Goal: Task Accomplishment & Management: Use online tool/utility

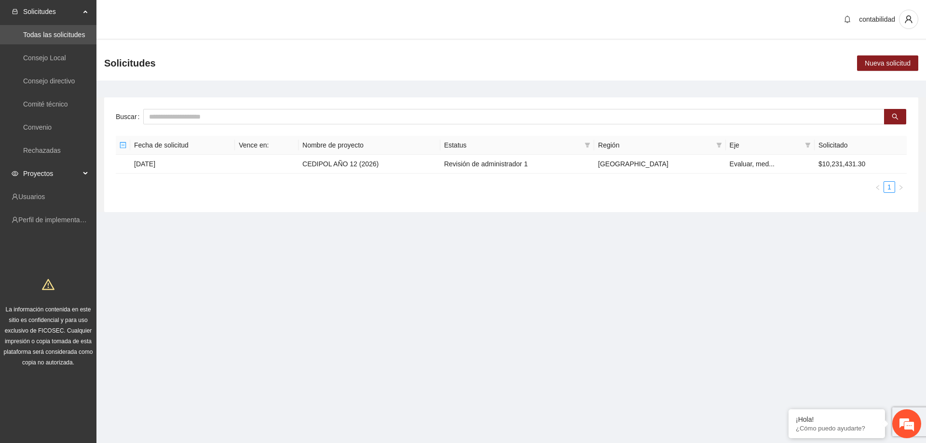
click at [18, 168] on div "Proyectos" at bounding box center [48, 173] width 96 height 19
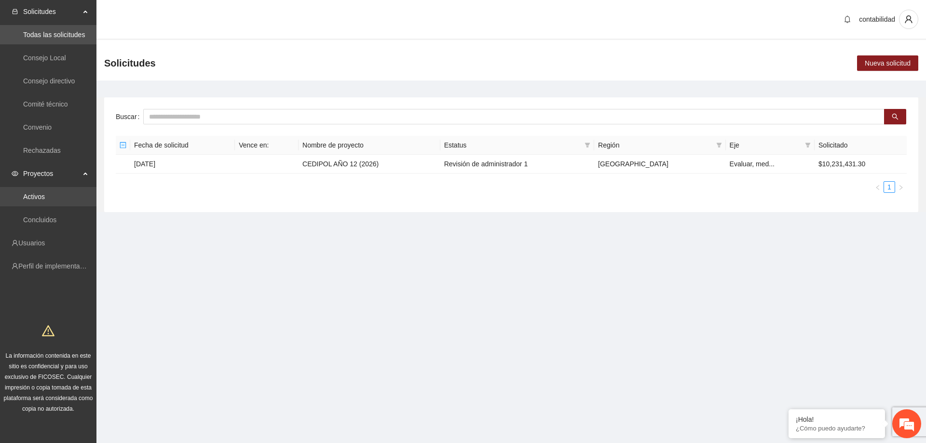
click at [40, 193] on link "Activos" at bounding box center [34, 197] width 22 height 8
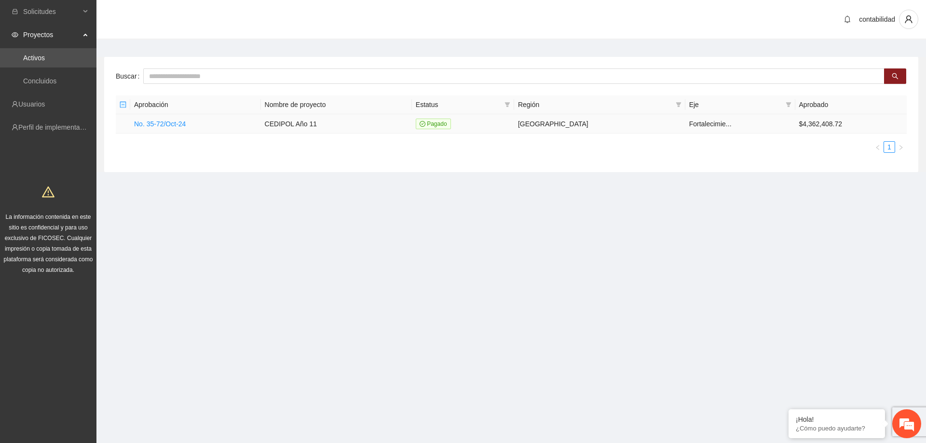
click at [162, 117] on td "No. 35-72/Oct-24" at bounding box center [195, 123] width 131 height 19
click at [161, 118] on td "No. 35-72/Oct-24" at bounding box center [195, 123] width 131 height 19
click at [162, 120] on link "No. 35-72/Oct-24" at bounding box center [160, 124] width 52 height 8
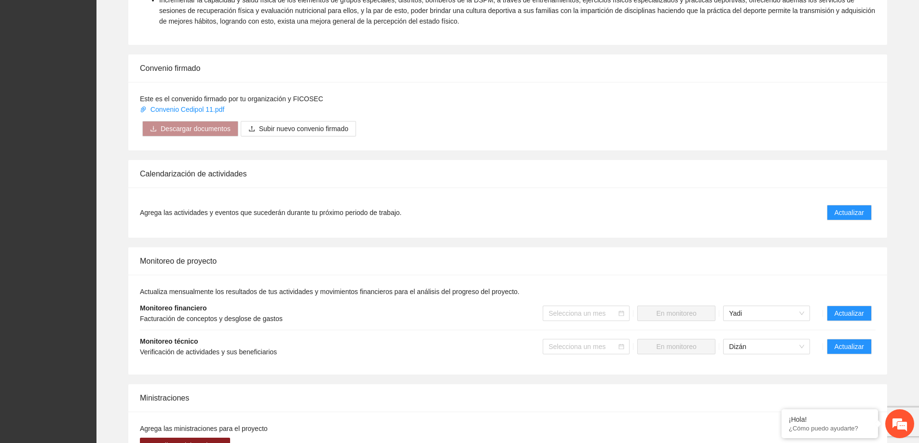
scroll to position [579, 0]
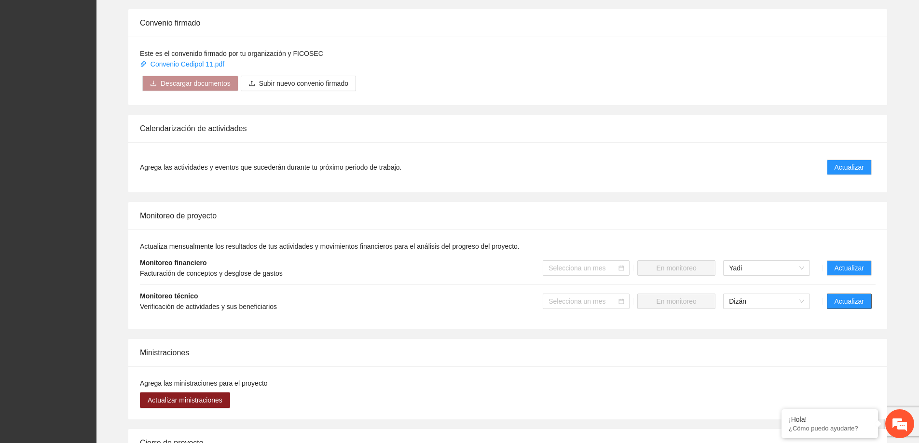
click at [856, 298] on button "Actualizar" at bounding box center [849, 301] width 45 height 15
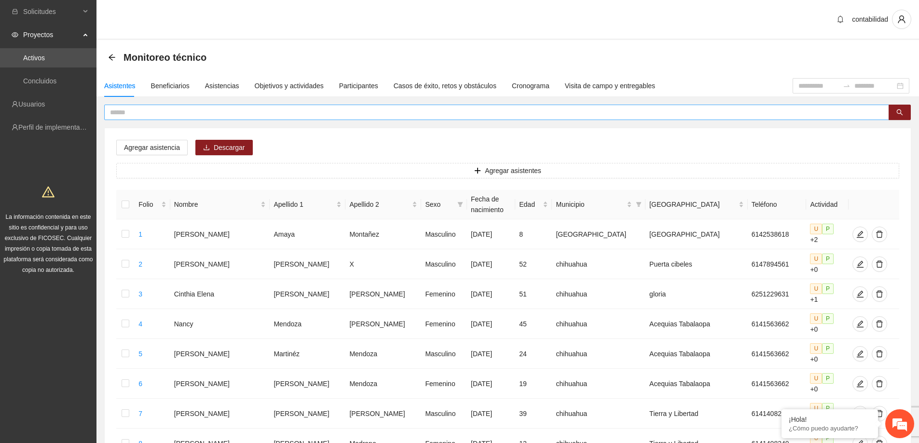
click at [142, 114] on input "text" at bounding box center [492, 112] width 765 height 11
type input "******"
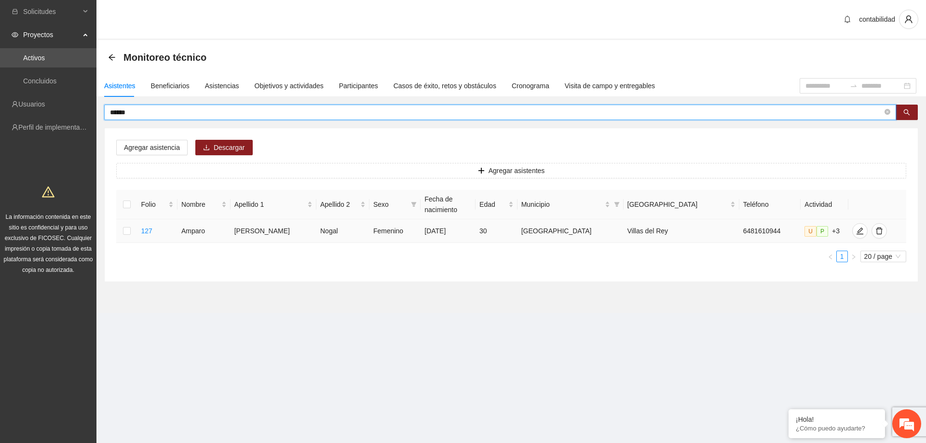
click at [132, 233] on td at bounding box center [126, 231] width 21 height 24
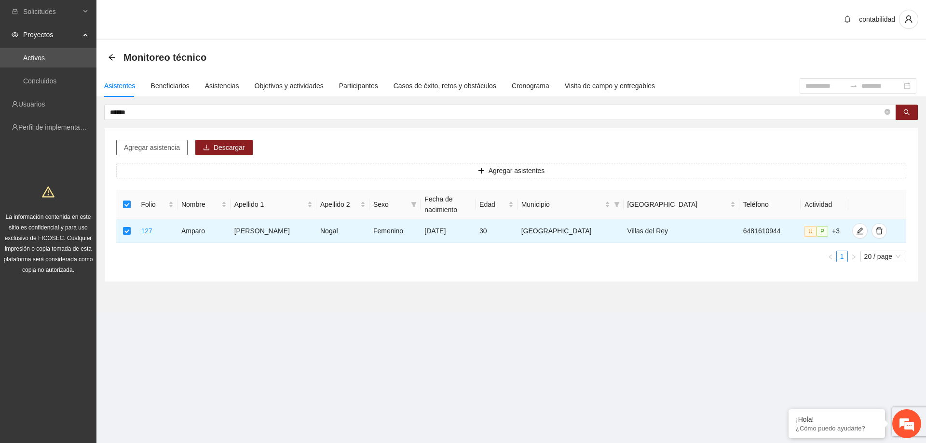
click at [146, 149] on span "Agregar asistencia" at bounding box center [152, 147] width 56 height 11
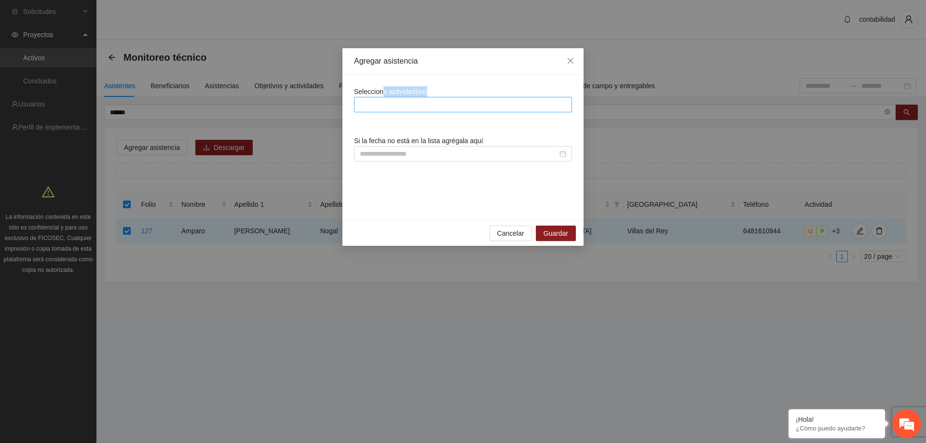
click at [380, 100] on div "Selecciona actividad(es) Si la fecha no está en la lista agrégala aquí" at bounding box center [462, 148] width 241 height 146
click at [387, 105] on div at bounding box center [462, 105] width 213 height 12
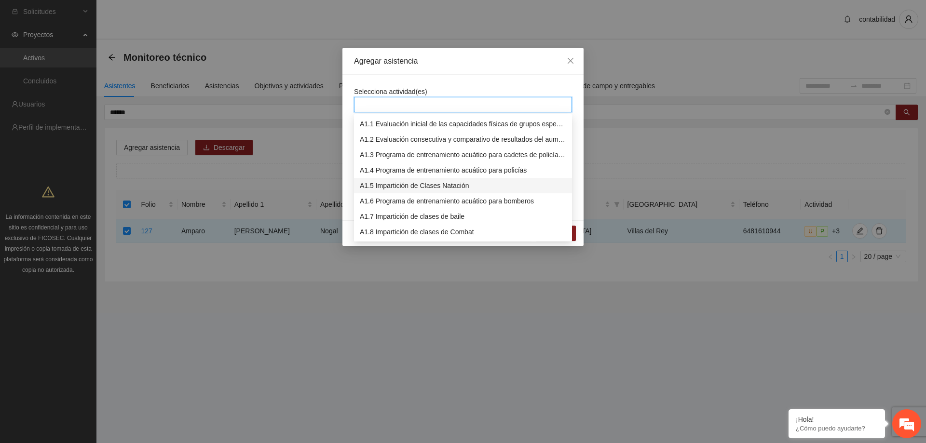
click at [422, 188] on div "A1.5 Impartición de Clases Natación" at bounding box center [463, 185] width 206 height 11
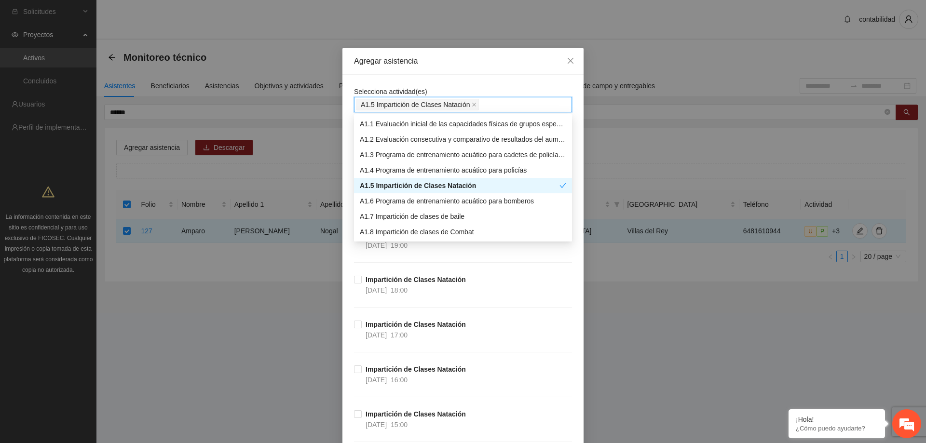
click at [482, 72] on div "Agregar asistencia" at bounding box center [462, 61] width 241 height 27
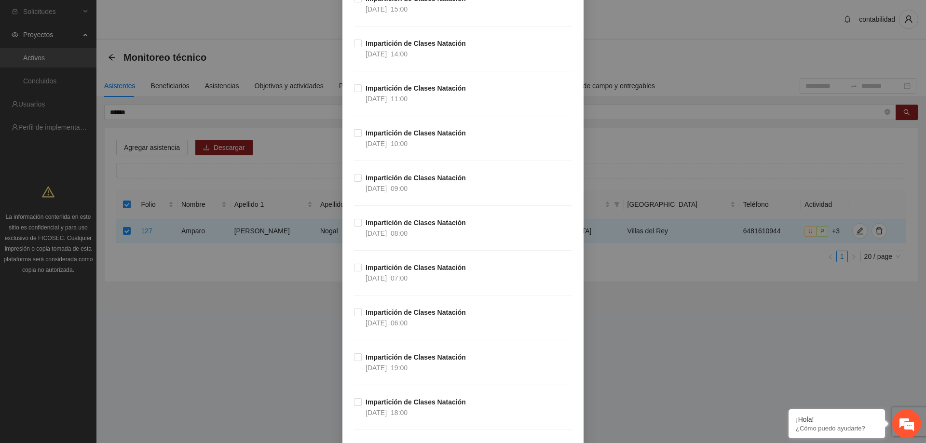
scroll to position [6972, 0]
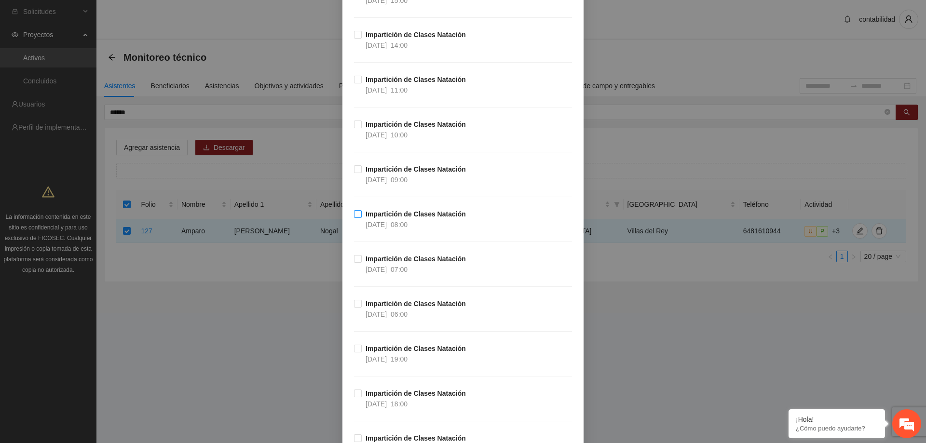
click at [378, 217] on strong "Impartición de Clases Natación" at bounding box center [416, 214] width 100 height 8
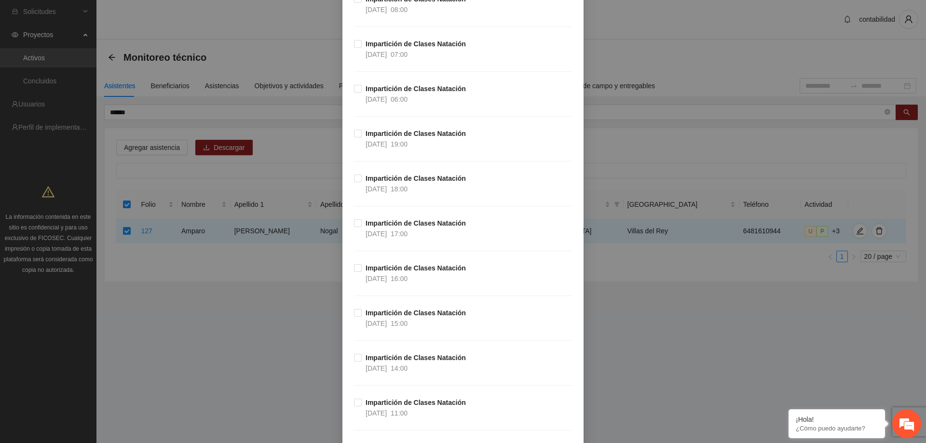
scroll to position [1571, 0]
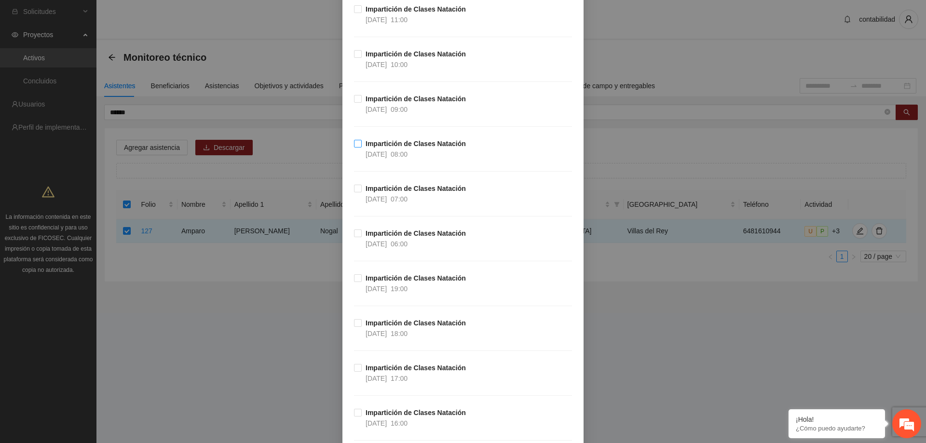
click at [406, 146] on strong "Impartición de Clases Natación" at bounding box center [416, 144] width 100 height 8
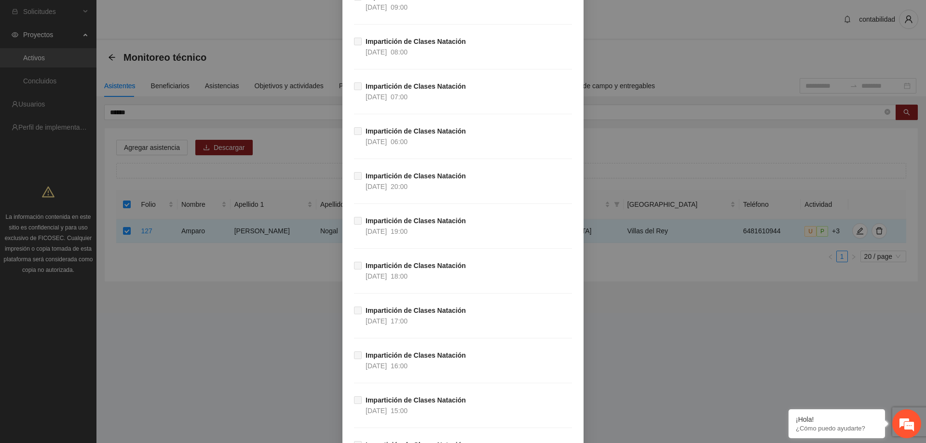
scroll to position [56814, 0]
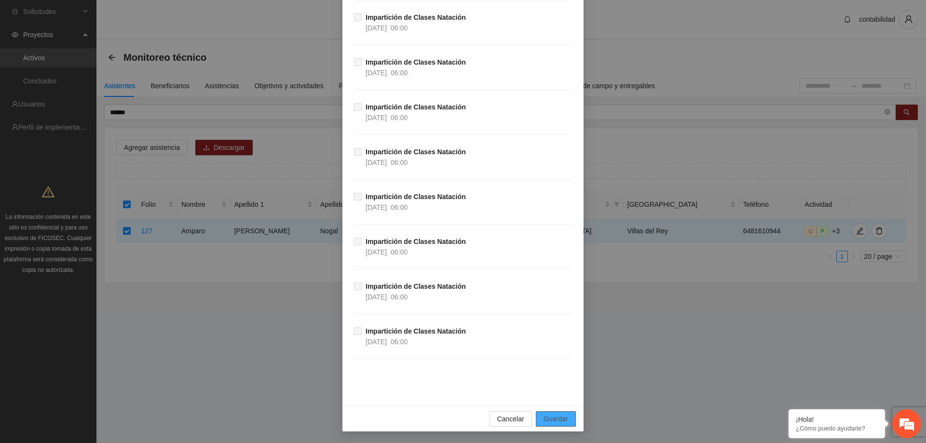
click at [558, 422] on span "Guardar" at bounding box center [555, 419] width 25 height 11
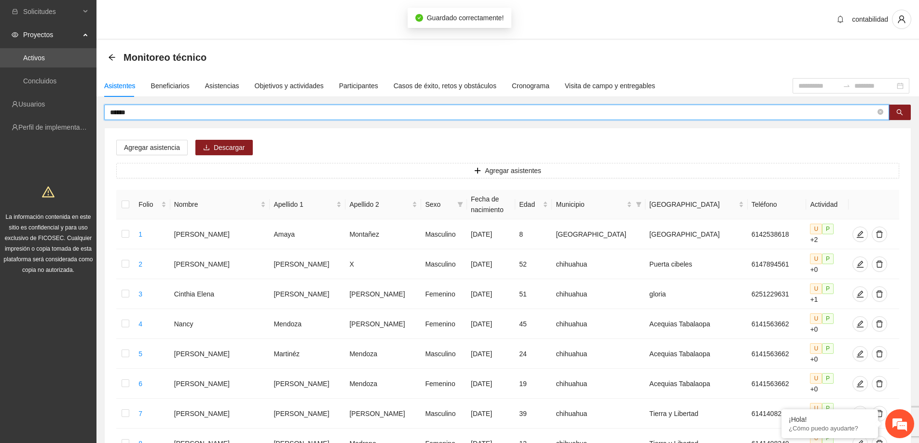
drag, startPoint x: 98, startPoint y: 115, endPoint x: 85, endPoint y: 114, distance: 13.1
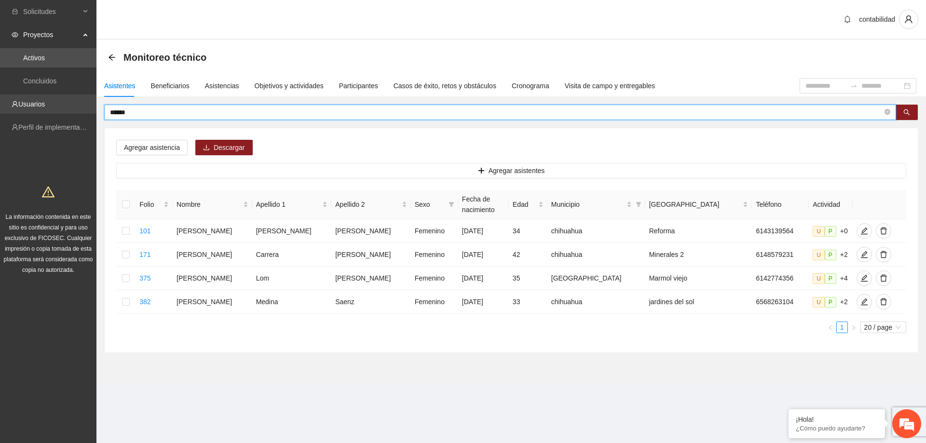
drag, startPoint x: 150, startPoint y: 108, endPoint x: 52, endPoint y: 112, distance: 98.9
click at [53, 112] on section "Solicitudes Proyectos Activos Concluidos Usuarios Perfil de implementadora La i…" at bounding box center [463, 221] width 926 height 443
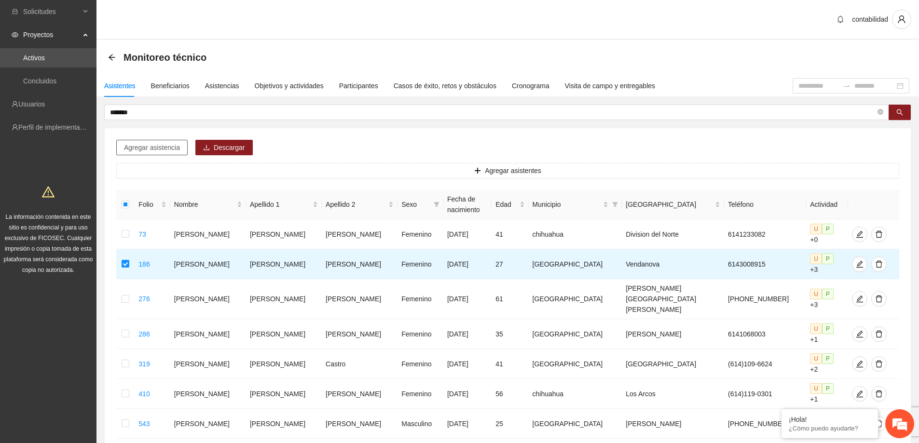
click at [136, 144] on span "Agregar asistencia" at bounding box center [152, 147] width 56 height 11
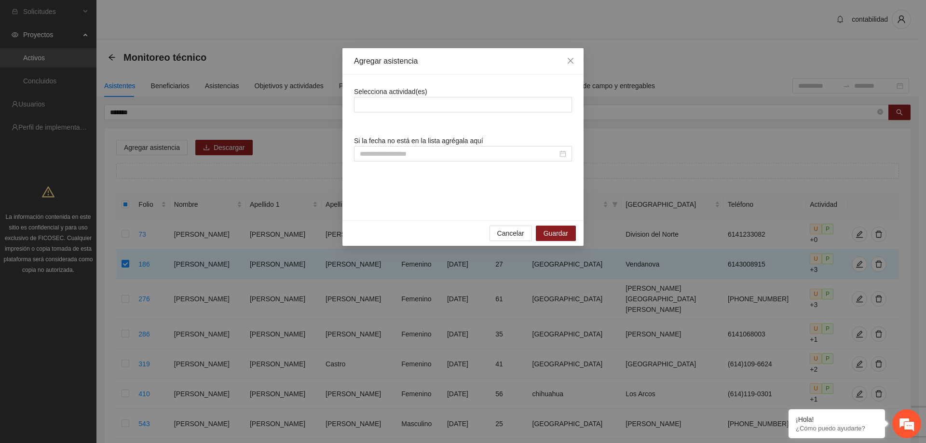
click at [393, 112] on div "Selecciona actividad(es) Si la fecha no está en la lista agrégala aquí" at bounding box center [463, 147] width 218 height 122
click at [397, 108] on div at bounding box center [462, 105] width 213 height 12
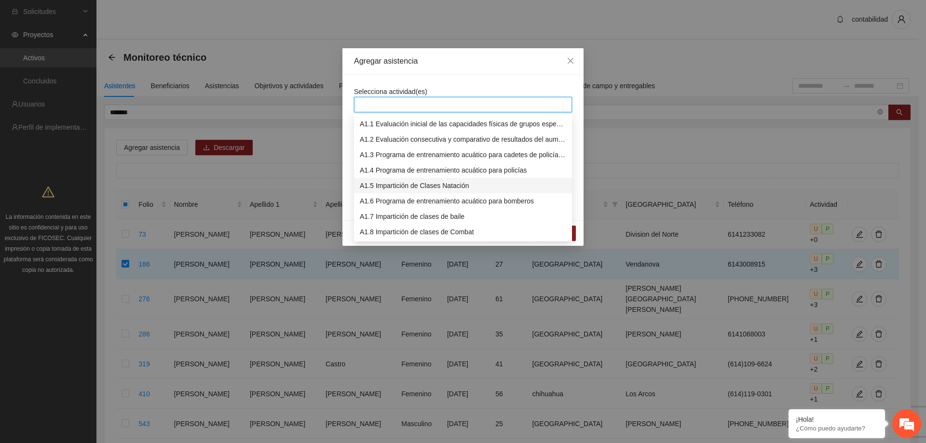
click at [433, 186] on div "A1.5 Impartición de Clases Natación" at bounding box center [463, 185] width 206 height 11
click at [473, 49] on div "Agregar asistencia Selecciona actividad(es) Si la fecha no está en la lista agr…" at bounding box center [463, 221] width 926 height 443
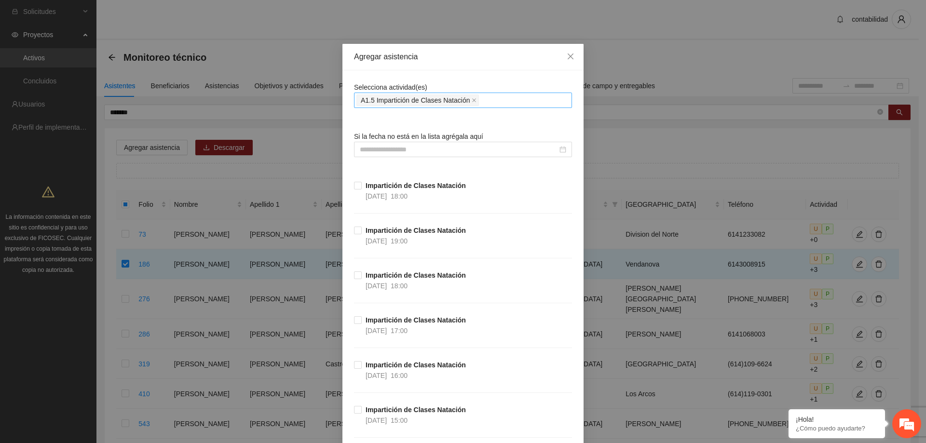
scroll to position [0, 0]
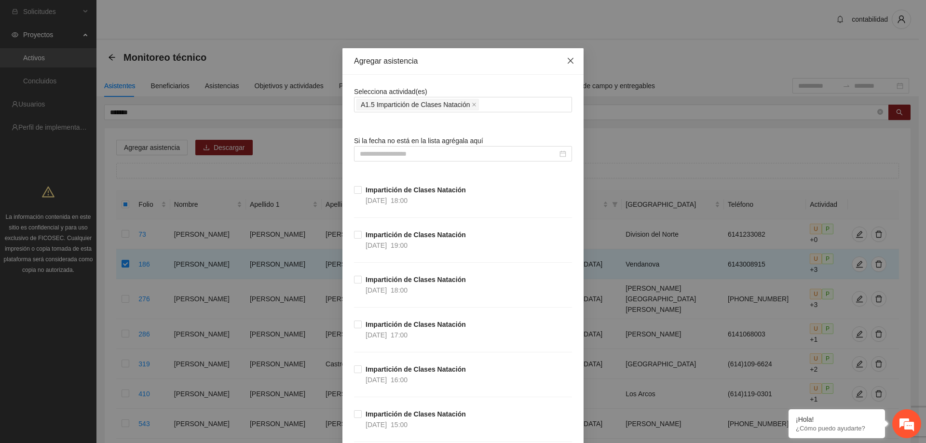
click at [568, 64] on icon "close" at bounding box center [571, 61] width 8 height 8
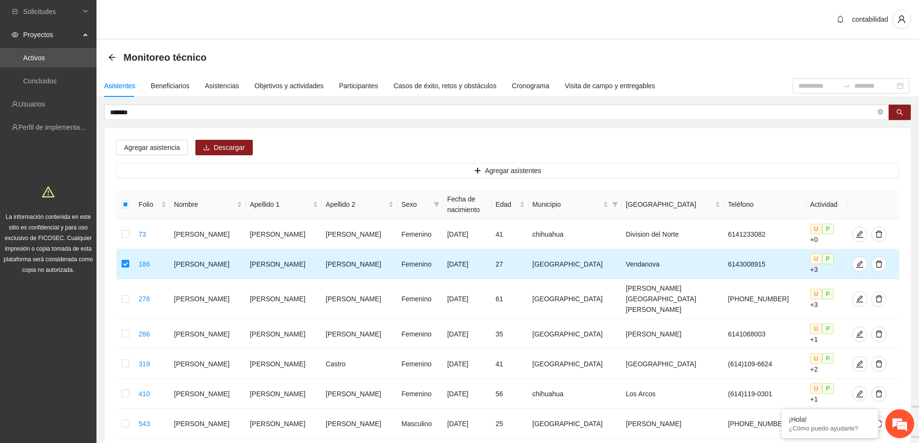
click at [123, 254] on td at bounding box center [125, 264] width 18 height 30
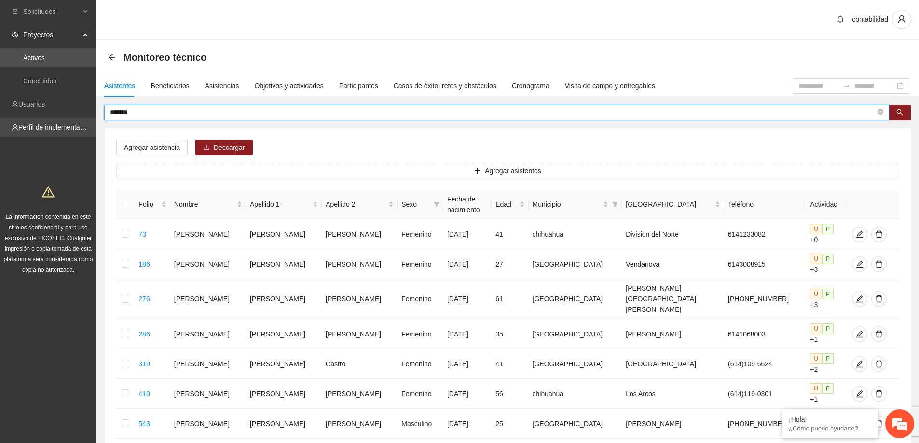
drag, startPoint x: 170, startPoint y: 113, endPoint x: 0, endPoint y: 131, distance: 170.7
click at [0, 131] on section "Solicitudes Proyectos Activos Concluidos Usuarios Perfil de implementadora La i…" at bounding box center [459, 387] width 919 height 775
type input "*"
type input "*******"
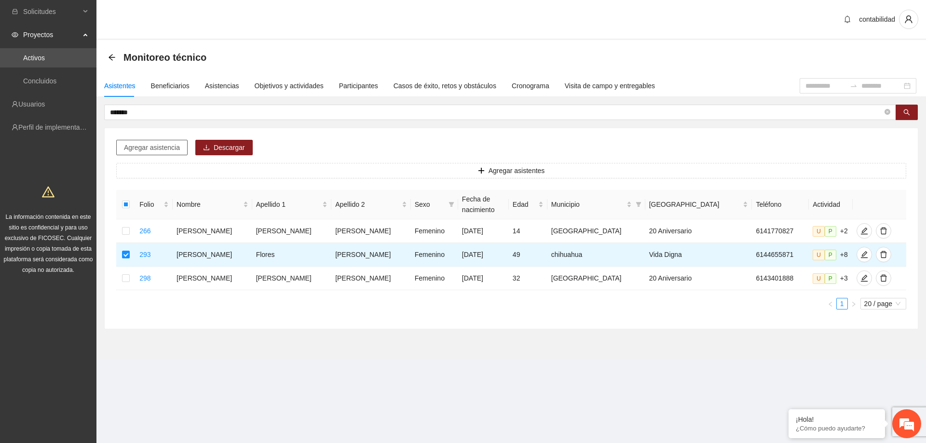
click at [135, 150] on span "Agregar asistencia" at bounding box center [152, 147] width 56 height 11
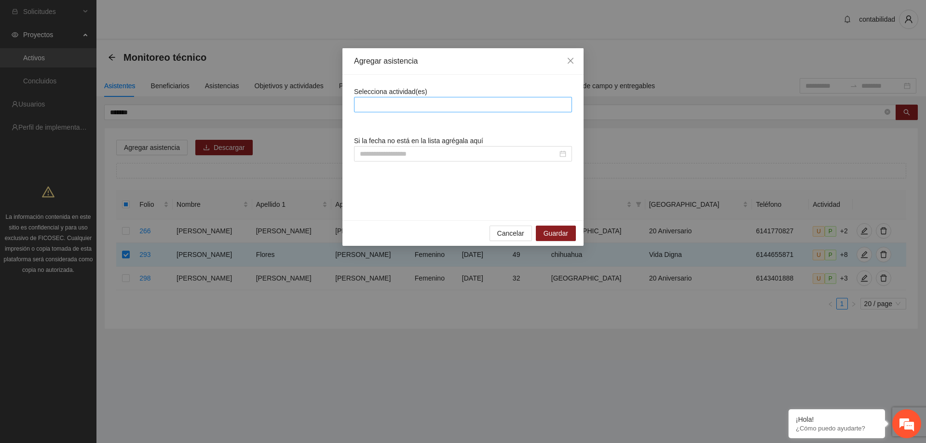
click at [453, 111] on div at bounding box center [463, 104] width 218 height 15
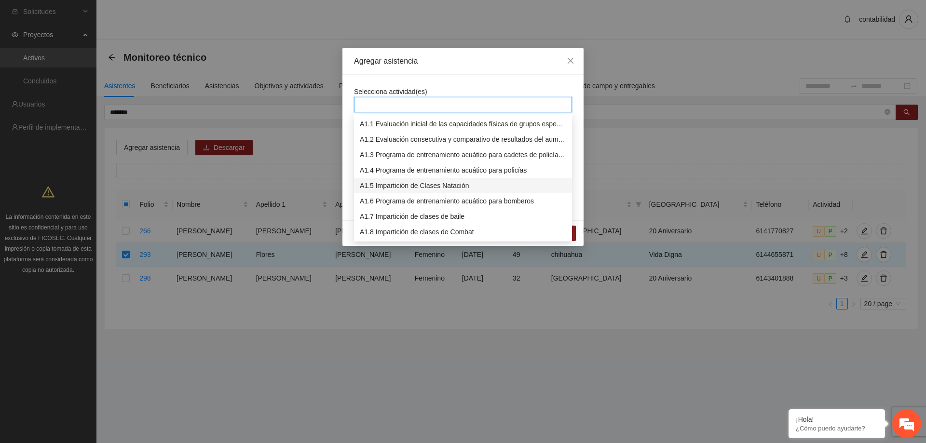
click at [450, 185] on div "A1.5 Impartición de Clases Natación" at bounding box center [463, 185] width 206 height 11
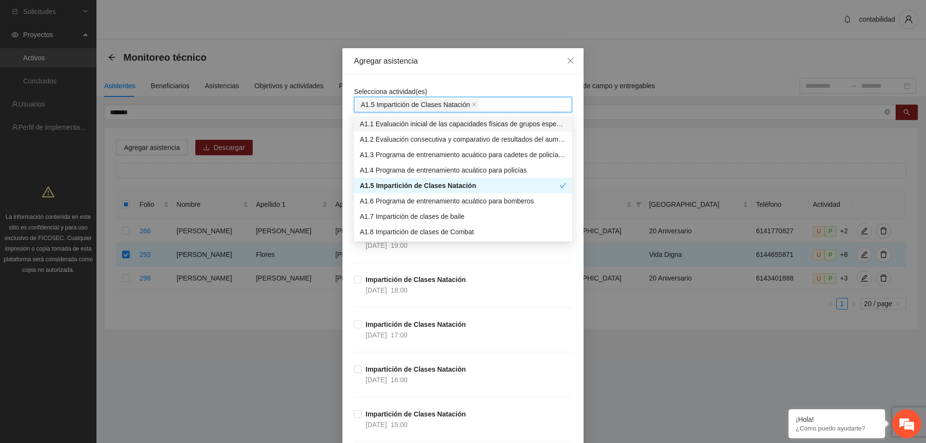
click at [470, 70] on div "Agregar asistencia" at bounding box center [462, 61] width 241 height 27
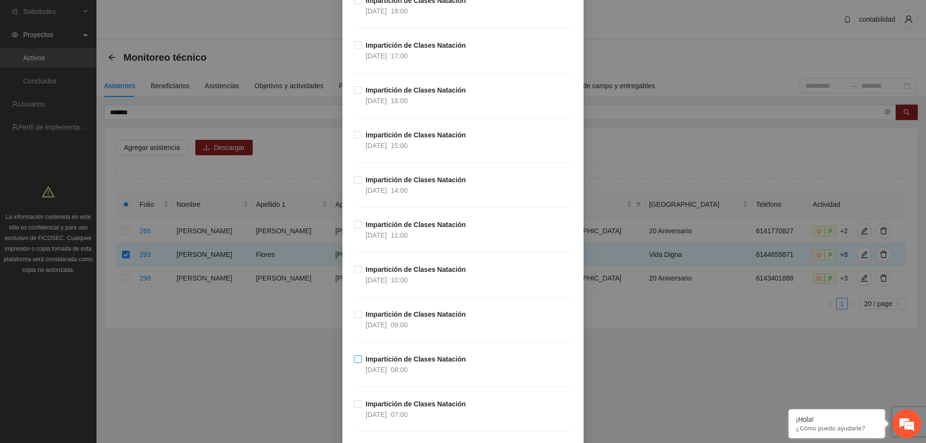
scroll to position [4822, 0]
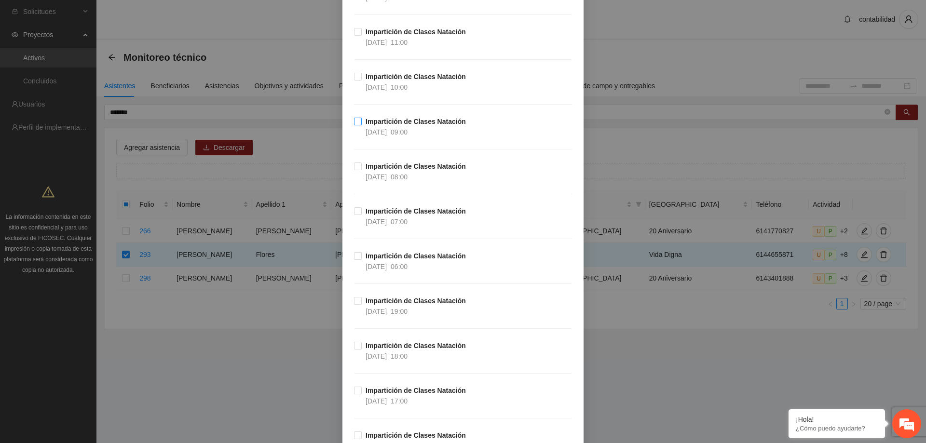
click at [401, 123] on strong "Impartición de Clases Natación" at bounding box center [416, 122] width 100 height 8
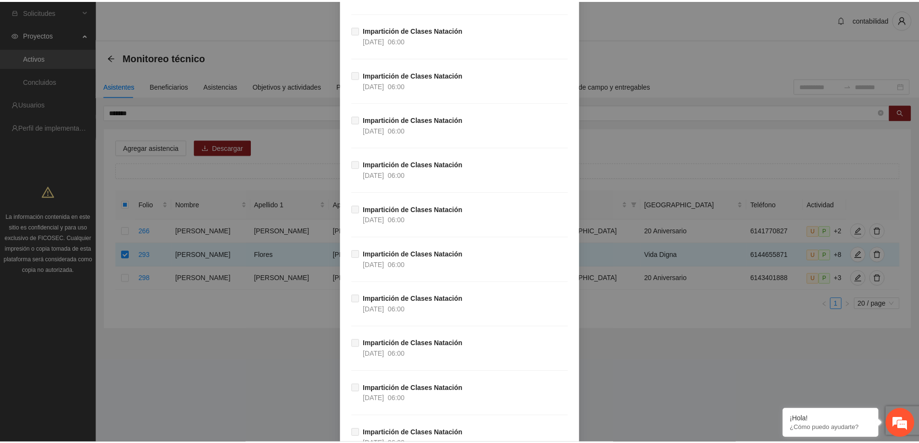
scroll to position [56814, 0]
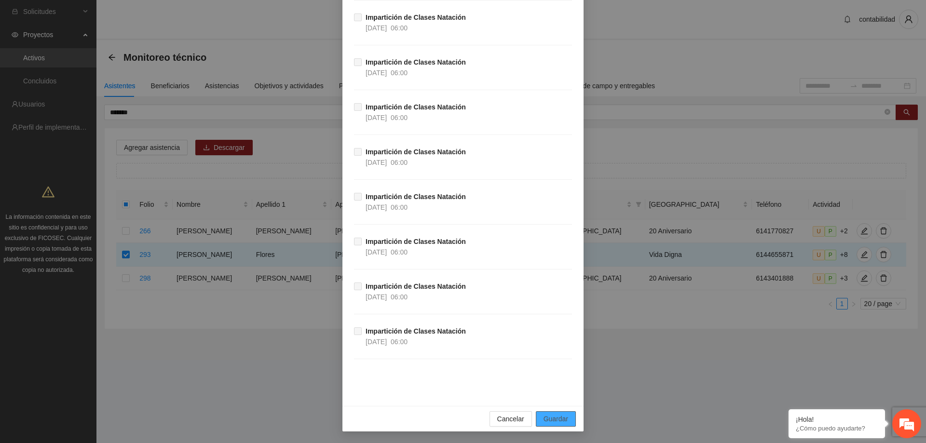
click at [546, 419] on span "Guardar" at bounding box center [555, 419] width 25 height 11
